Goal: Task Accomplishment & Management: Manage account settings

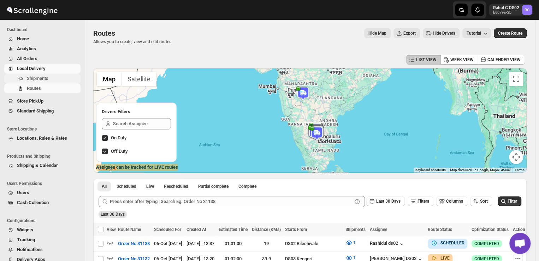
click at [49, 79] on span "Shipments" at bounding box center [53, 78] width 52 height 7
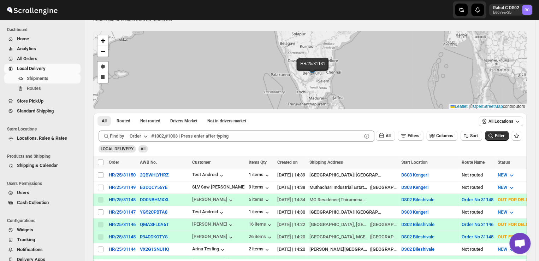
scroll to position [24, 0]
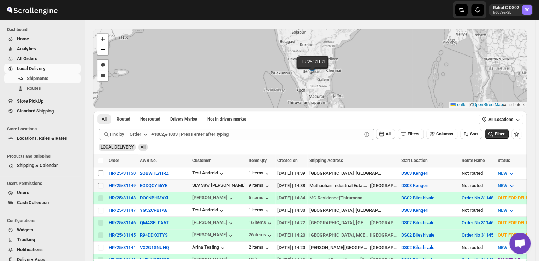
click at [103, 184] on input "Select shipment" at bounding box center [101, 185] width 6 height 6
checkbox input "true"
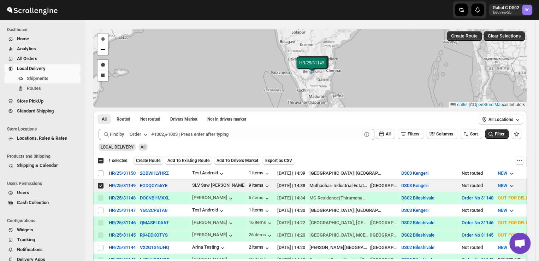
click at [145, 160] on span "Create Route" at bounding box center [148, 160] width 24 height 6
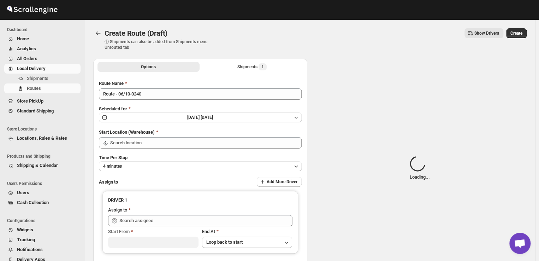
type input "DS03 Kengeri"
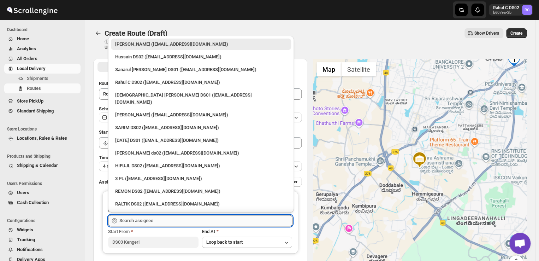
click at [154, 221] on input "text" at bounding box center [205, 220] width 173 height 11
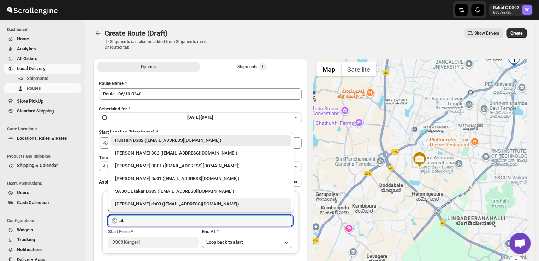
click at [160, 204] on div "Abdul Ahmed Laskar ds03 (dofesex377@dextrago.com)" at bounding box center [201, 203] width 172 height 7
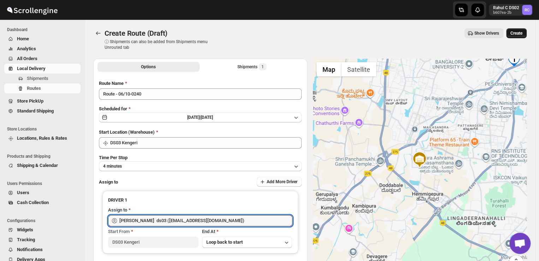
type input "Abdul Ahmed Laskar ds03 (dofesex377@dextrago.com)"
click at [516, 32] on span "Create" at bounding box center [516, 33] width 12 height 6
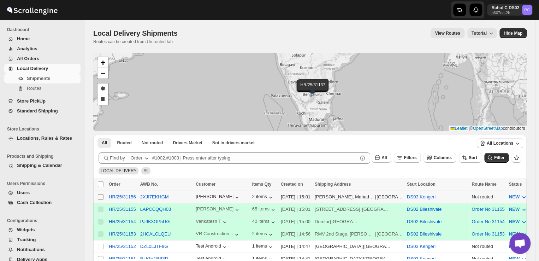
click at [100, 195] on input "Select shipment" at bounding box center [101, 197] width 6 height 6
checkbox input "true"
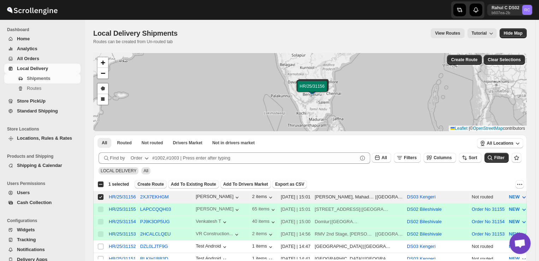
click at [151, 182] on span "Create Route" at bounding box center [150, 184] width 26 height 6
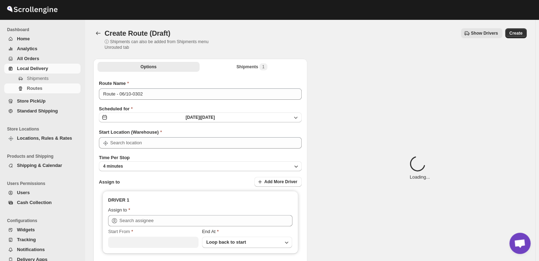
type input "DS03 Kengeri"
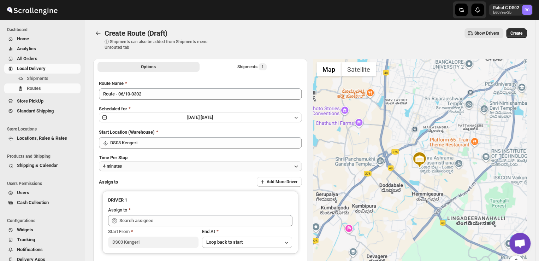
click at [131, 165] on button "4 minutes" at bounding box center [200, 166] width 203 height 10
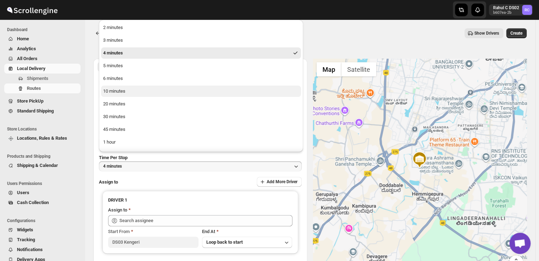
click at [125, 94] on div "10 minutes" at bounding box center [114, 91] width 22 height 7
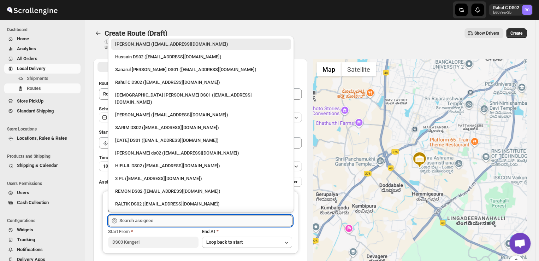
click at [158, 222] on input "text" at bounding box center [205, 220] width 173 height 11
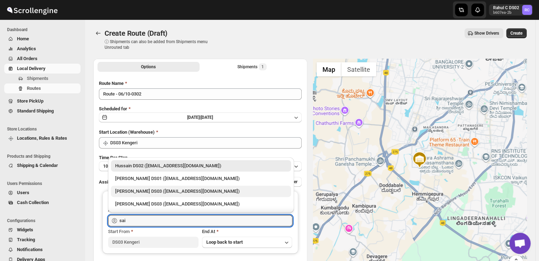
click at [137, 190] on div "Saibur Rahman DS03 (novenik154@ihnpo.com)" at bounding box center [201, 190] width 172 height 7
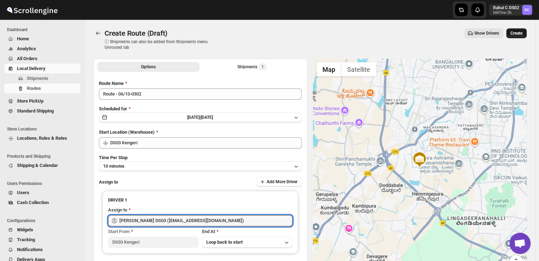
type input "Saibur Rahman DS03 (novenik154@ihnpo.com)"
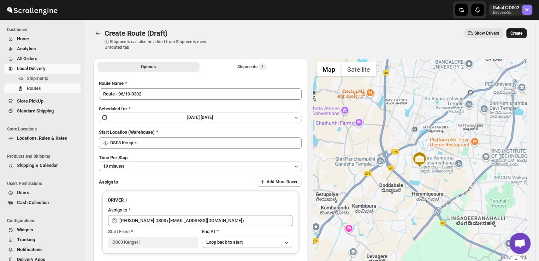
click at [522, 31] on span "Create" at bounding box center [516, 33] width 12 height 6
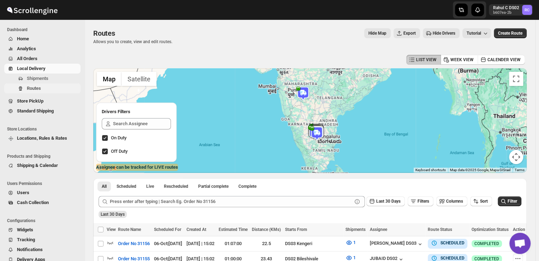
click at [34, 88] on span "Routes" at bounding box center [34, 87] width 14 height 5
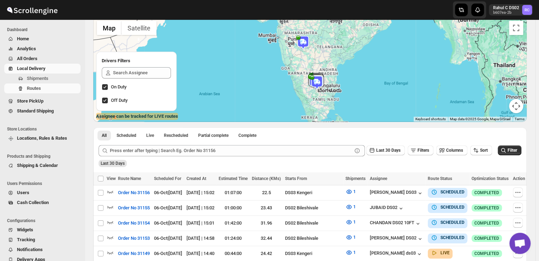
scroll to position [48, 0]
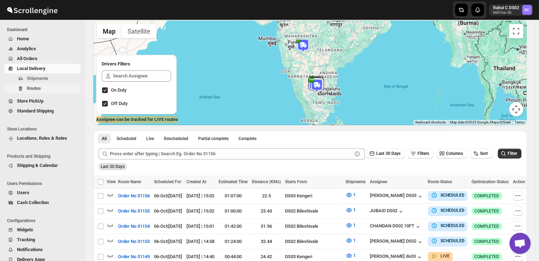
click at [40, 88] on span "Routes" at bounding box center [34, 87] width 14 height 5
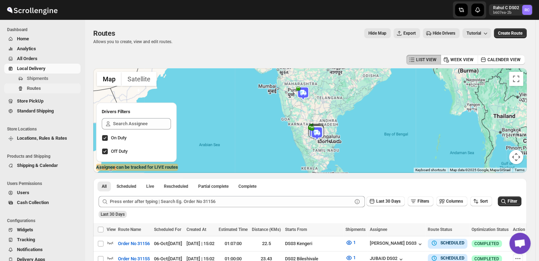
click at [40, 88] on span "Routes" at bounding box center [34, 87] width 14 height 5
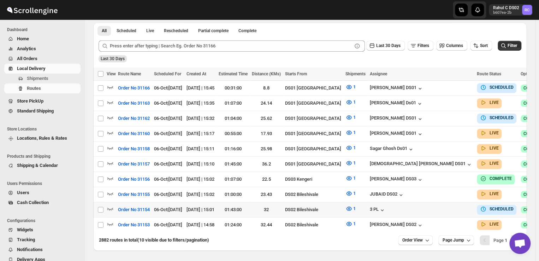
scroll to position [159, 0]
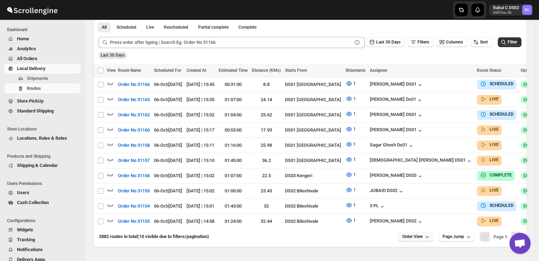
click at [428, 233] on icon "button" at bounding box center [426, 236] width 7 height 7
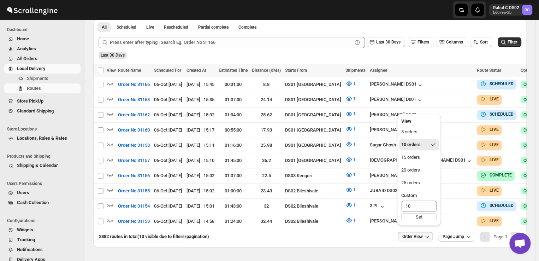
click at [428, 233] on icon "button" at bounding box center [426, 236] width 7 height 7
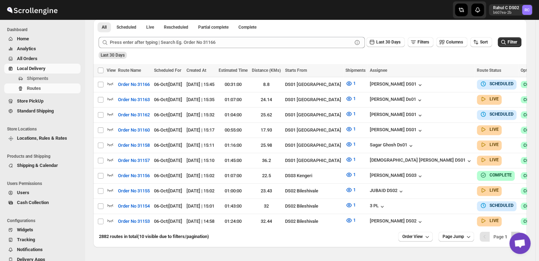
click at [519, 233] on icon "Next" at bounding box center [515, 236] width 7 height 7
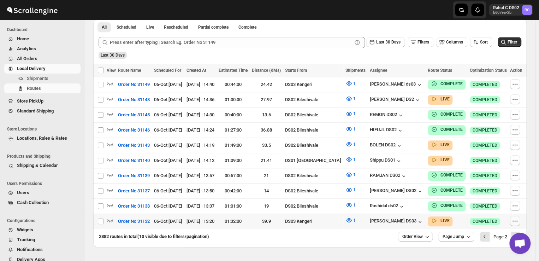
click at [518, 217] on icon "button" at bounding box center [514, 220] width 7 height 7
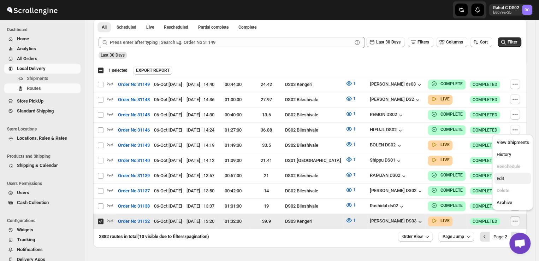
click at [503, 175] on span "Edit" at bounding box center [499, 177] width 7 height 5
checkbox input "false"
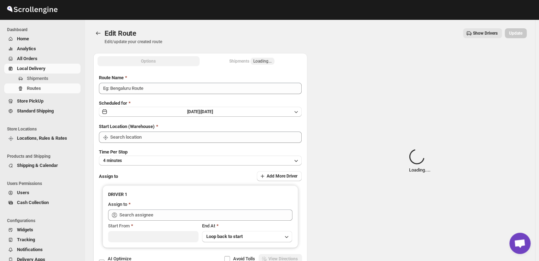
type input "Order No 31132"
click at [504, 175] on div "Spinner example Loading... ." at bounding box center [420, 161] width 214 height 216
type input "DS03 Kengeri"
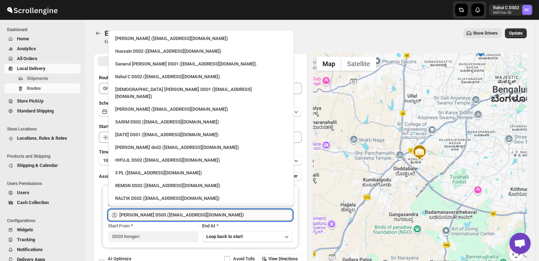
click at [241, 216] on input "ALIM HUSSAIN DS03 (dokeda1264@hiepth.com)" at bounding box center [205, 214] width 173 height 11
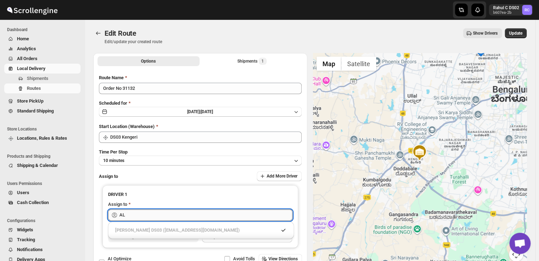
type input "A"
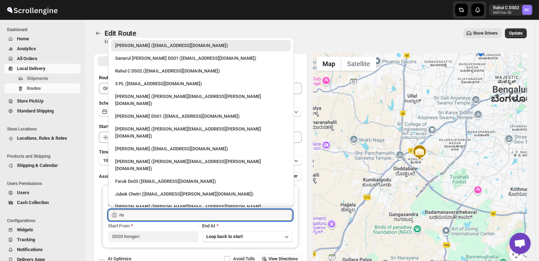
click at [212, 221] on div "Rubel DS03 (cosale3351@bitmens.com)" at bounding box center [201, 226] width 180 height 11
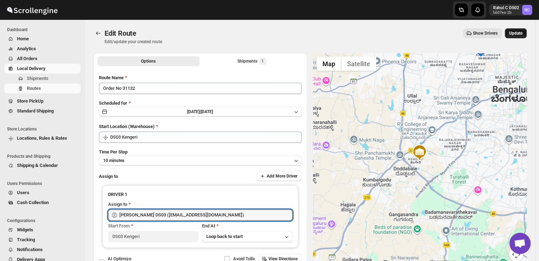
type input "Rubel DS03 (cosale3351@bitmens.com)"
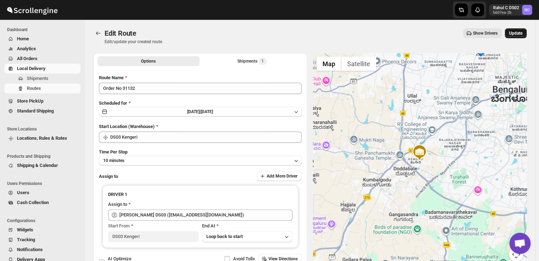
click at [518, 34] on span "Update" at bounding box center [515, 33] width 13 height 6
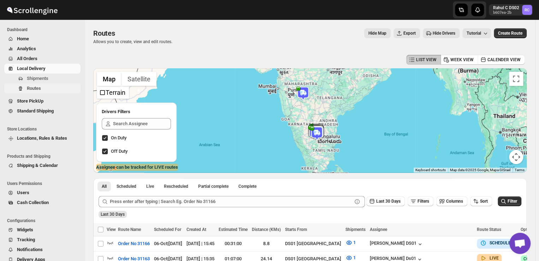
click at [41, 89] on span "Routes" at bounding box center [34, 87] width 14 height 5
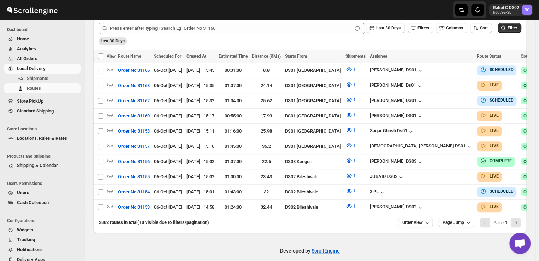
scroll to position [176, 0]
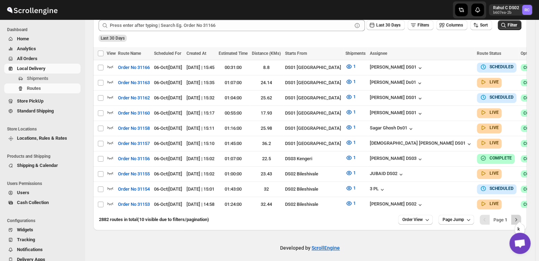
click at [519, 217] on icon "Next" at bounding box center [515, 219] width 7 height 7
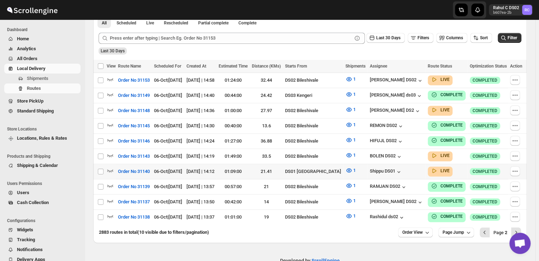
scroll to position [159, 0]
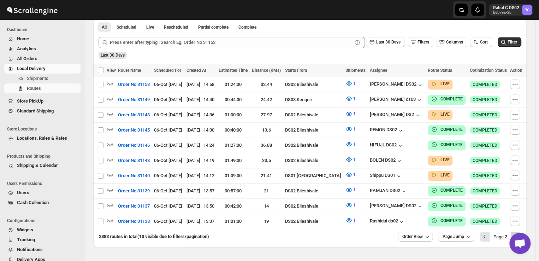
click at [519, 231] on button "Next" at bounding box center [516, 236] width 10 height 10
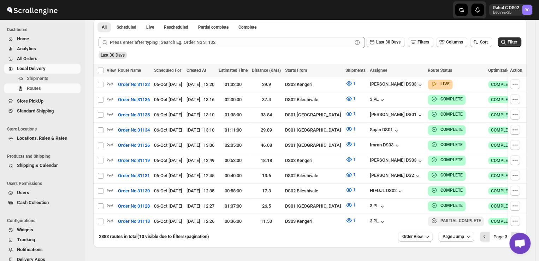
click at [519, 231] on button "Next" at bounding box center [516, 236] width 10 height 10
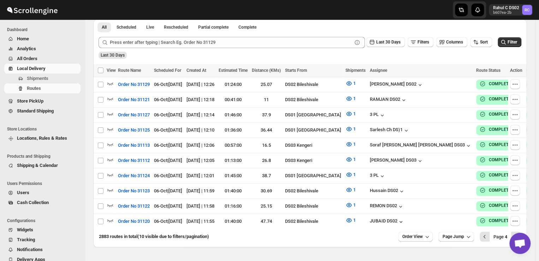
click at [519, 231] on button "Next" at bounding box center [516, 236] width 10 height 10
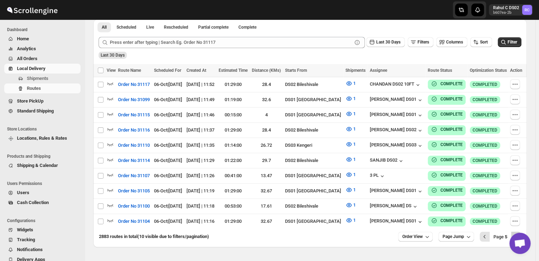
click at [519, 233] on icon "Next" at bounding box center [515, 236] width 7 height 7
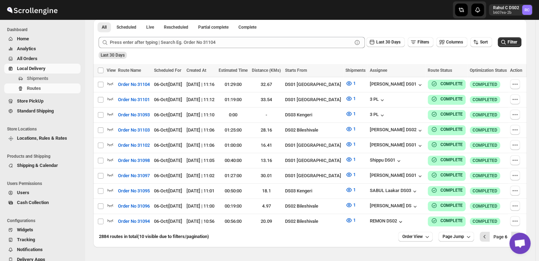
click at [519, 233] on icon "Next" at bounding box center [515, 236] width 7 height 7
